Goal: Task Accomplishment & Management: Use online tool/utility

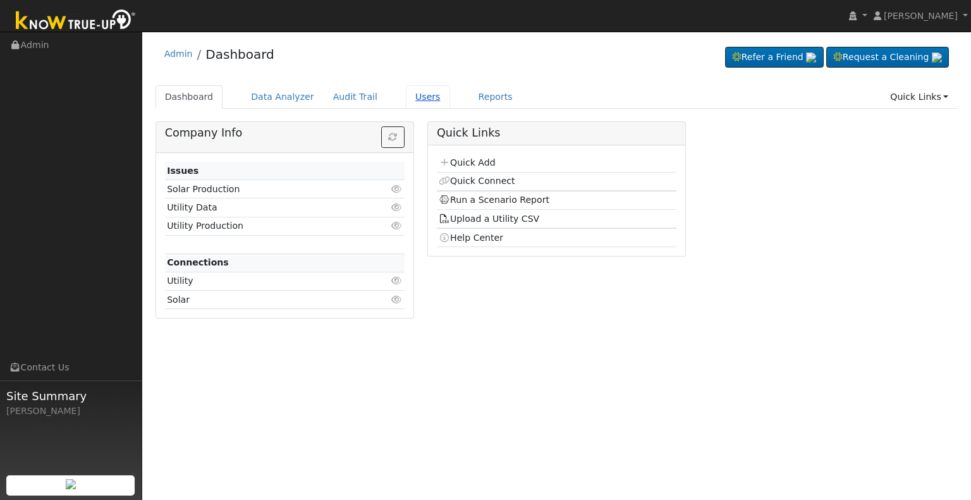
click at [406, 90] on link "Users" at bounding box center [428, 96] width 44 height 23
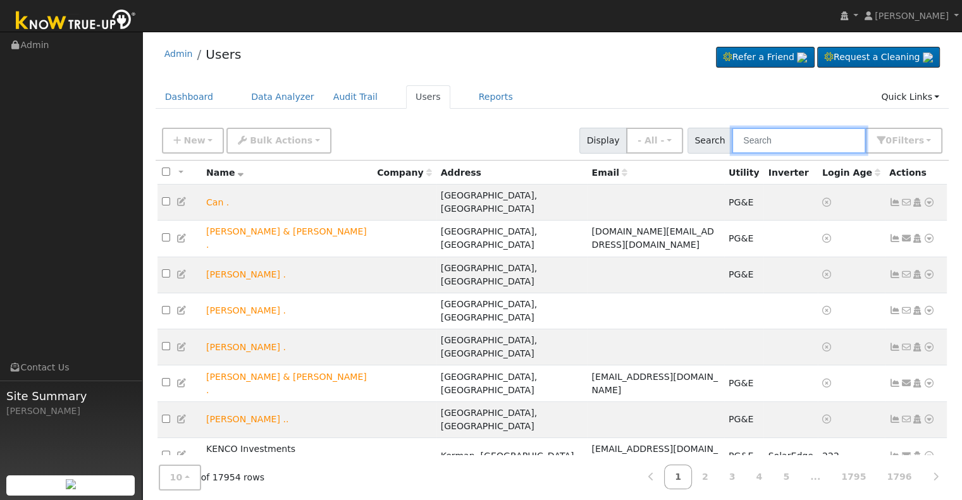
click at [772, 144] on input "text" at bounding box center [799, 141] width 134 height 26
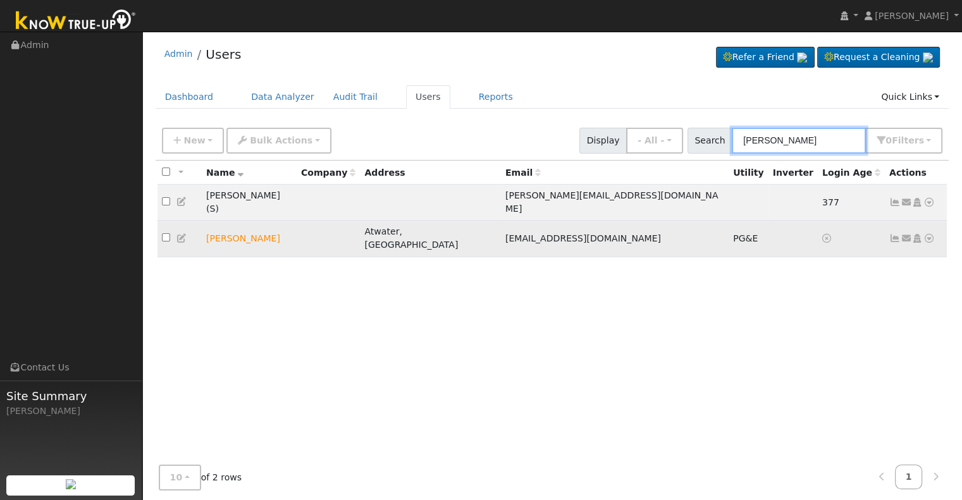
type input "armando rod"
click at [929, 234] on icon at bounding box center [928, 238] width 11 height 9
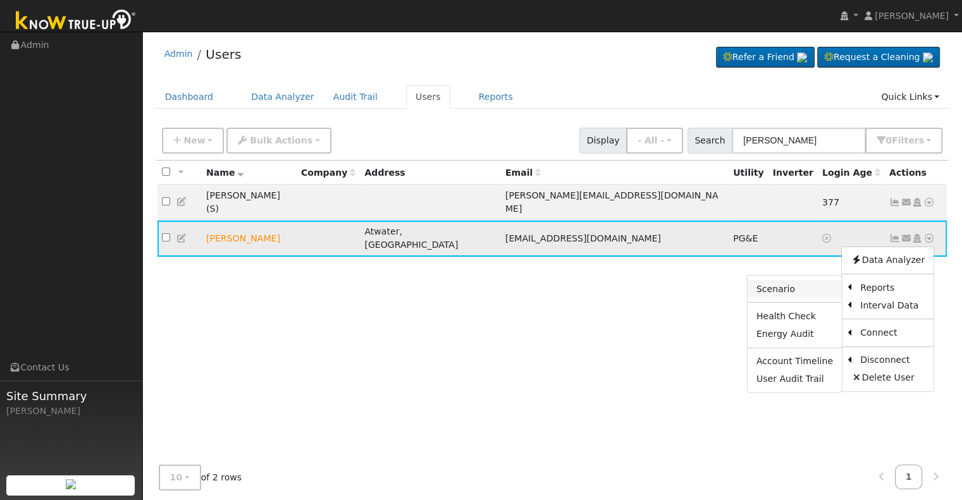
click at [787, 280] on link "Scenario" at bounding box center [795, 289] width 94 height 18
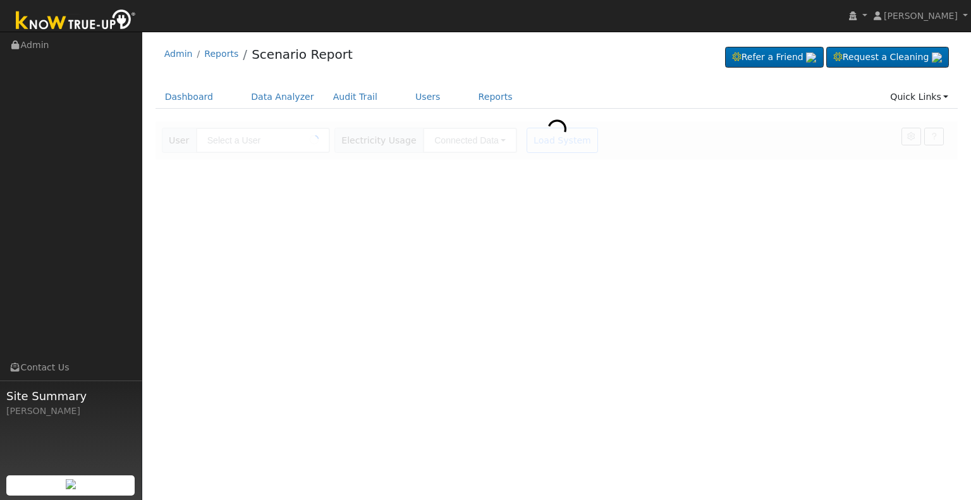
type input "[PERSON_NAME]"
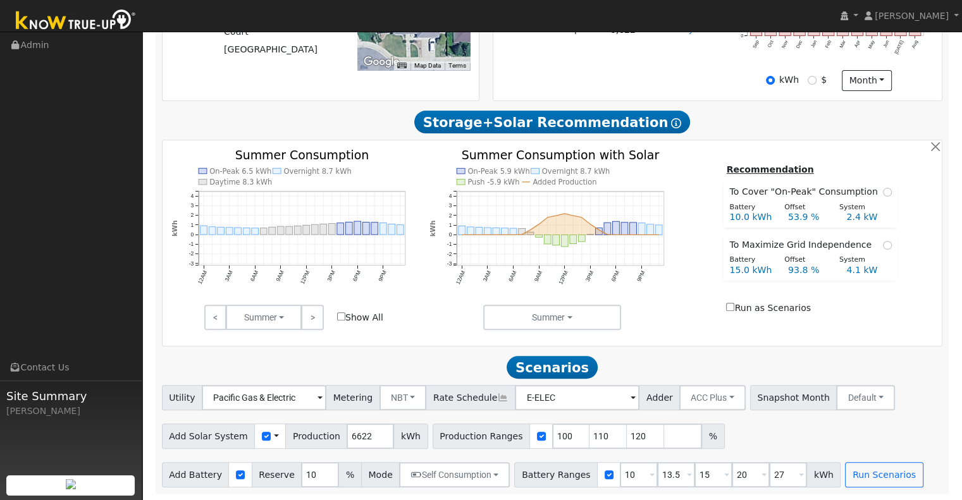
scroll to position [366, 0]
drag, startPoint x: 357, startPoint y: 437, endPoint x: 309, endPoint y: 440, distance: 48.1
click at [309, 440] on div "Add Solar System Use CSV Data Production 6622 kWh" at bounding box center [295, 436] width 266 height 25
type input "9583"
click at [481, 472] on button "Self Consumption" at bounding box center [454, 474] width 111 height 25
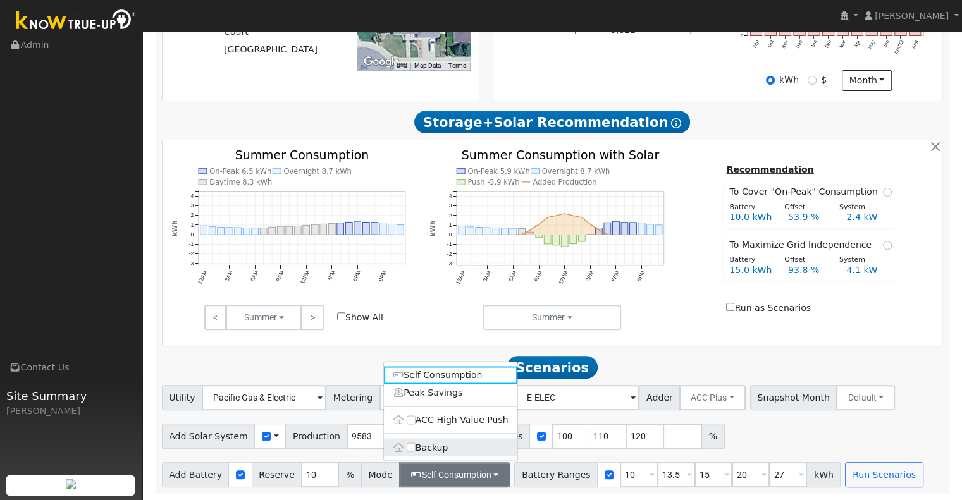
click at [404, 447] on label "Backup" at bounding box center [450, 447] width 133 height 18
click at [407, 447] on input "Backup" at bounding box center [411, 447] width 9 height 9
type input "20"
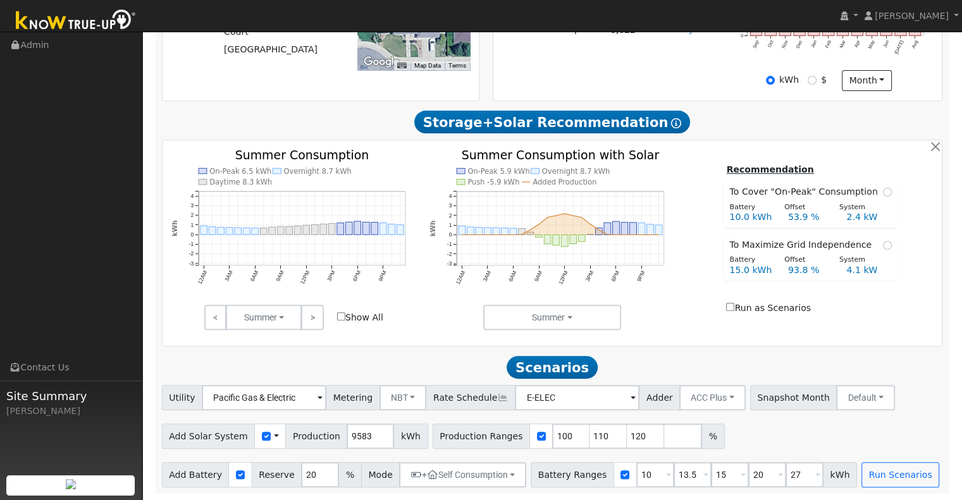
click at [666, 472] on span at bounding box center [668, 476] width 5 height 15
click at [636, 472] on input "10" at bounding box center [655, 474] width 38 height 25
type input "13.5"
type input "15"
type input "20"
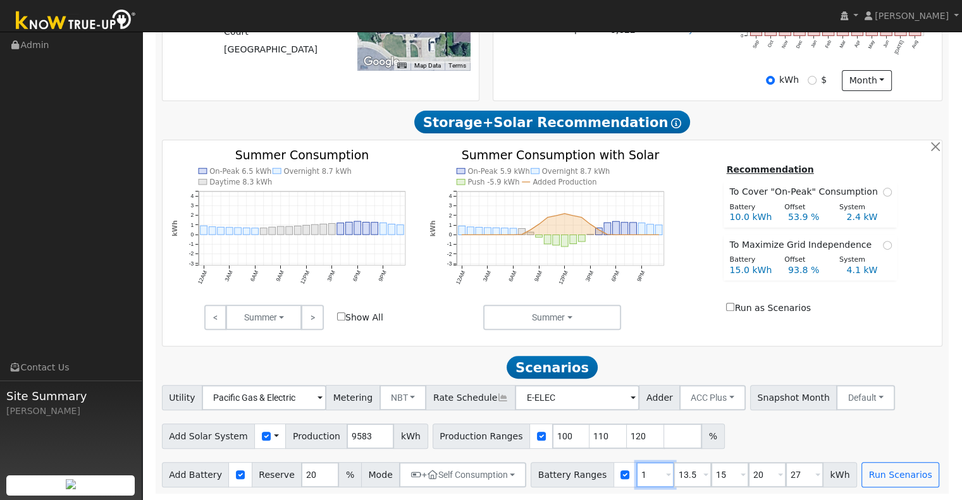
type input "27"
type input "13.5"
click at [674, 474] on input "15" at bounding box center [693, 474] width 38 height 25
type input "20"
type input "27"
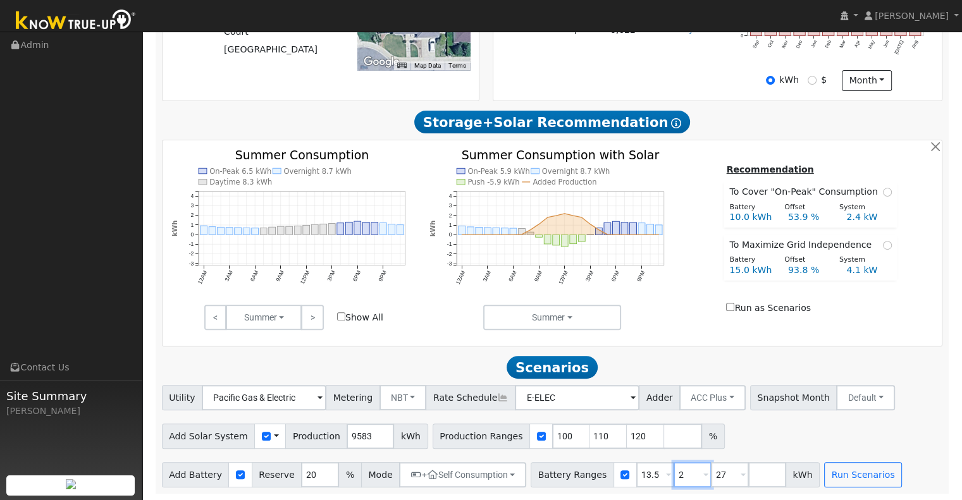
type input "27"
type input "2"
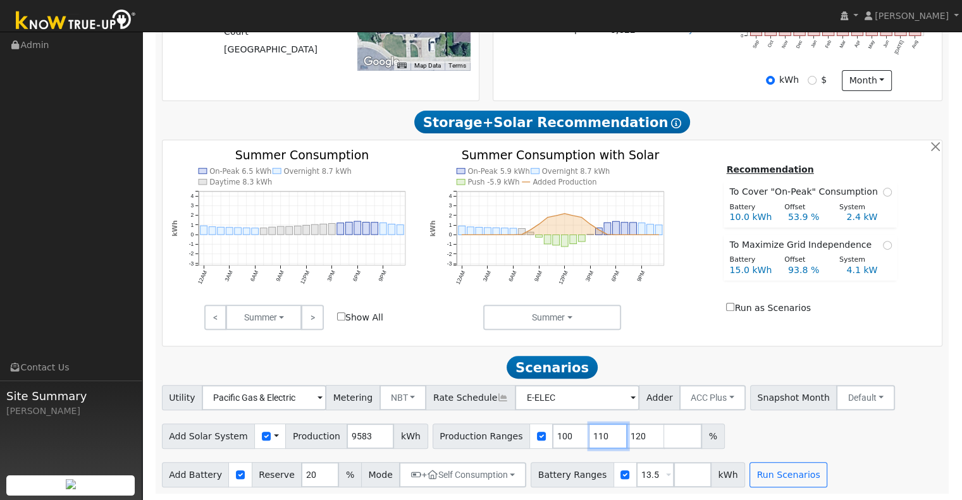
click at [589, 433] on input "110" at bounding box center [608, 436] width 38 height 25
type input "120"
type input "1"
click at [763, 475] on button "Run Scenarios" at bounding box center [788, 474] width 78 height 25
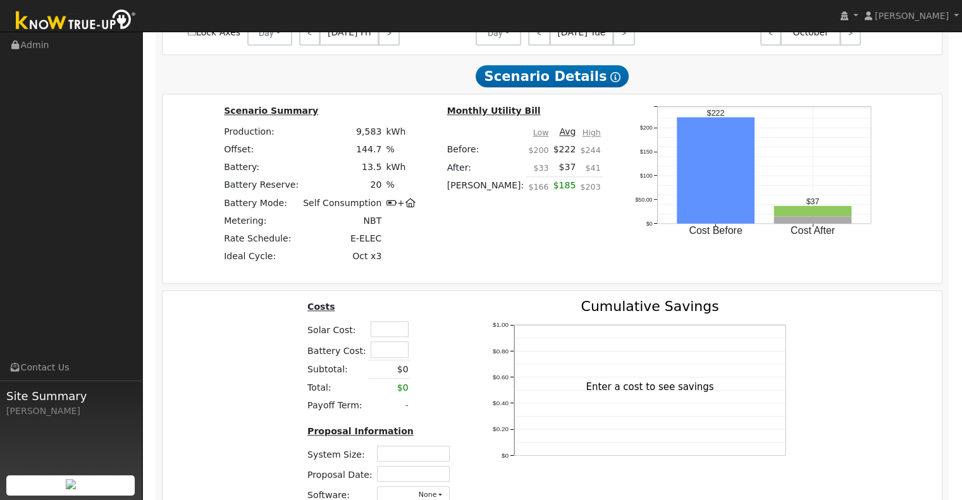
scroll to position [1197, 0]
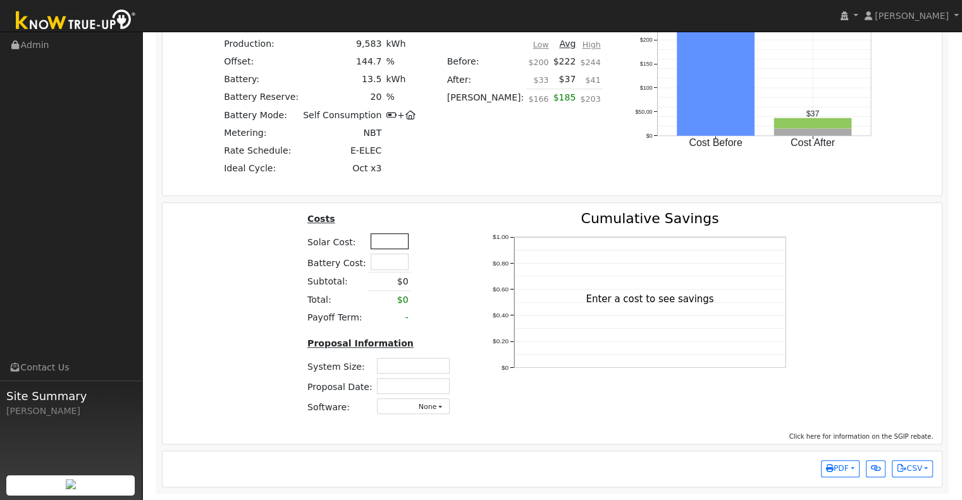
click at [385, 242] on input "text" at bounding box center [390, 241] width 38 height 16
type input "$30,000"
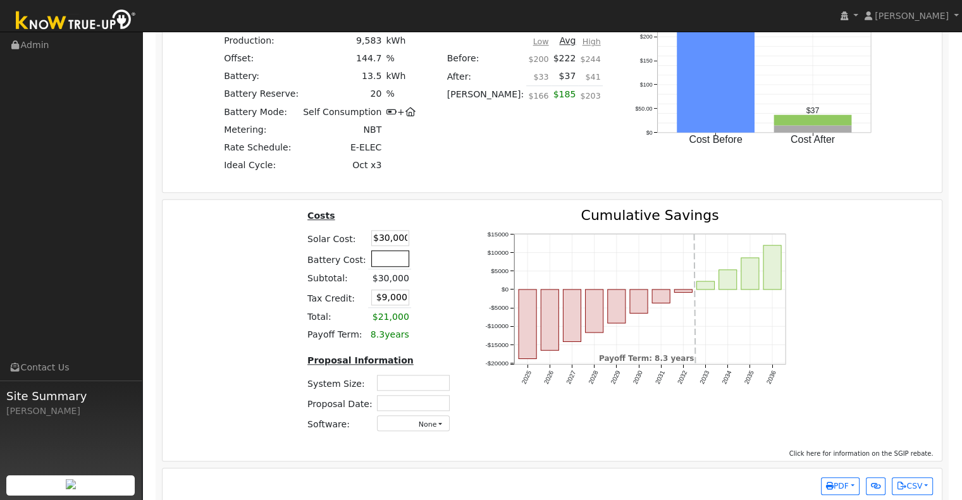
click at [374, 264] on input "text" at bounding box center [390, 258] width 38 height 16
type input "$14,700"
type input "$13,410"
click at [412, 269] on td at bounding box center [422, 259] width 22 height 21
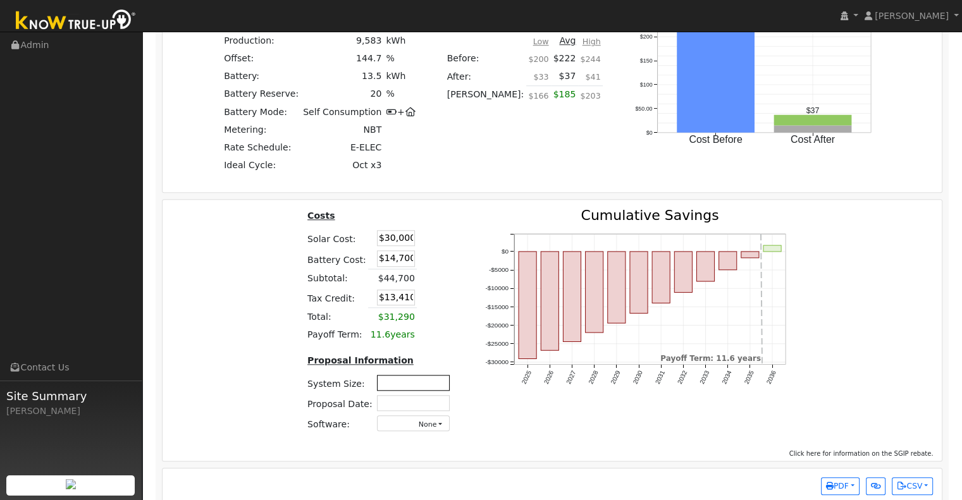
click at [405, 383] on input "text" at bounding box center [413, 383] width 73 height 16
type input "6.15"
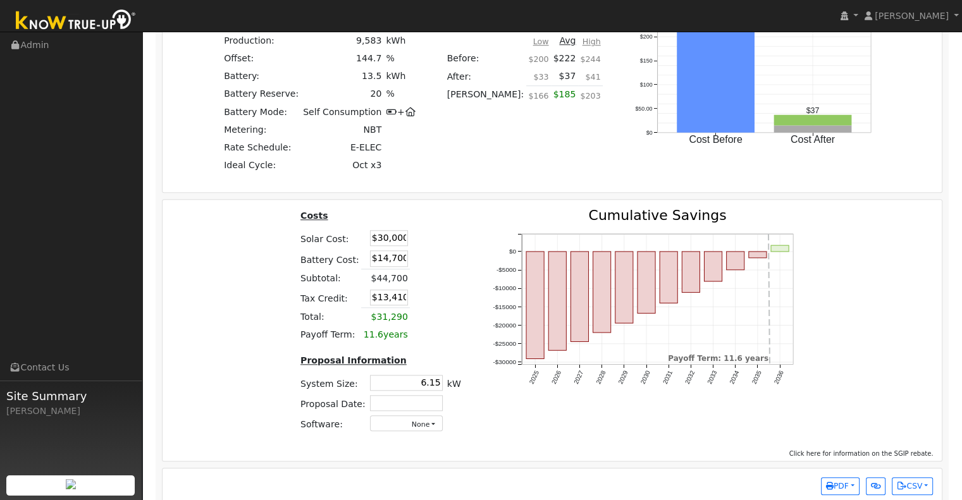
drag, startPoint x: 403, startPoint y: 240, endPoint x: 344, endPoint y: 241, distance: 58.8
click at [345, 241] on tr "Solar Cost: $30,000" at bounding box center [380, 238] width 165 height 20
type input "$4,410"
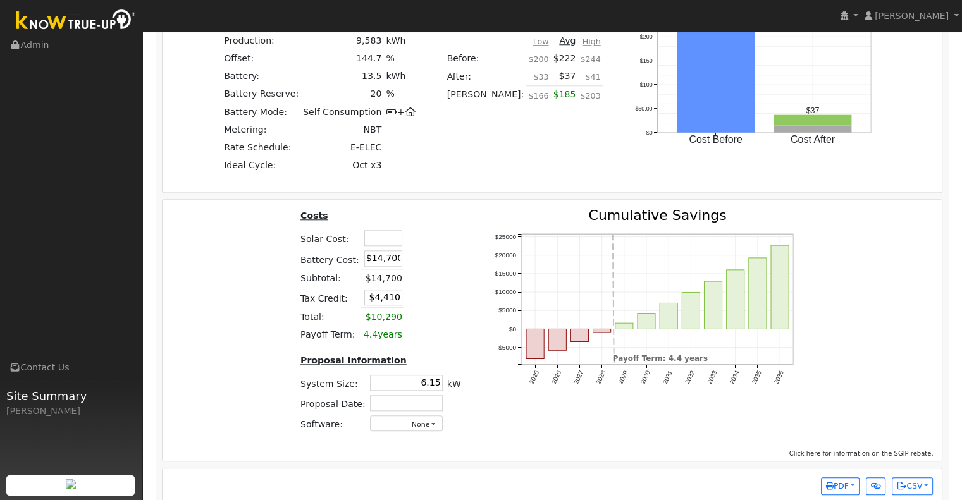
drag, startPoint x: 396, startPoint y: 260, endPoint x: 333, endPoint y: 261, distance: 63.3
click at [333, 261] on tr "Battery Cost: $14,700" at bounding box center [380, 259] width 165 height 21
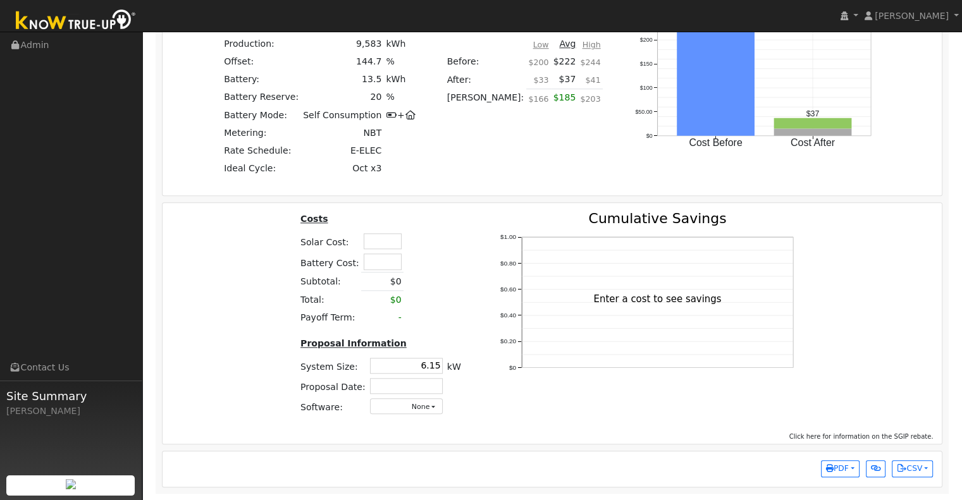
click at [440, 276] on table "Costs Solar Cost: Battery Cost: Subtotal: $0 Total: $0 Payoff Term: -" at bounding box center [380, 269] width 165 height 115
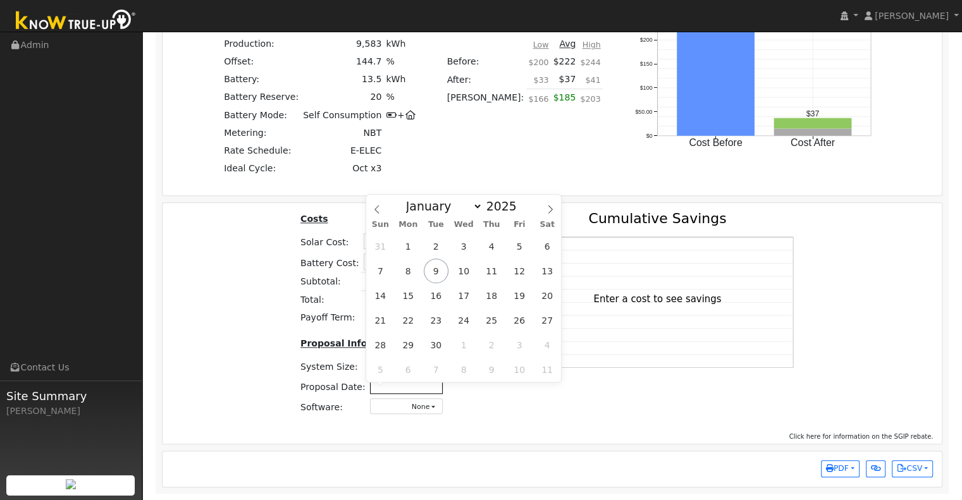
click at [411, 388] on input "text" at bounding box center [406, 386] width 73 height 16
click at [437, 267] on span "9" at bounding box center [436, 271] width 25 height 25
type input "[DATE]"
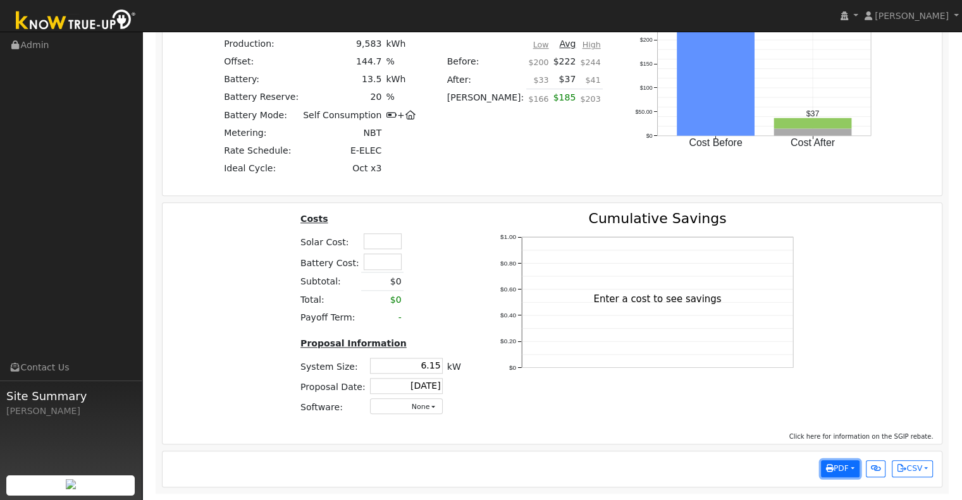
click at [852, 468] on button "PDF" at bounding box center [840, 469] width 39 height 18
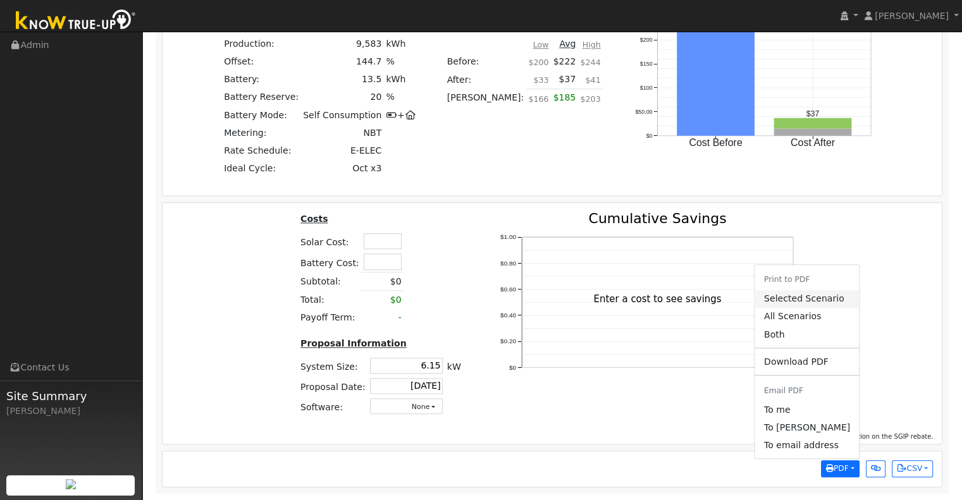
click at [820, 296] on link "Selected Scenario" at bounding box center [807, 299] width 104 height 18
